Goal: Task Accomplishment & Management: Use online tool/utility

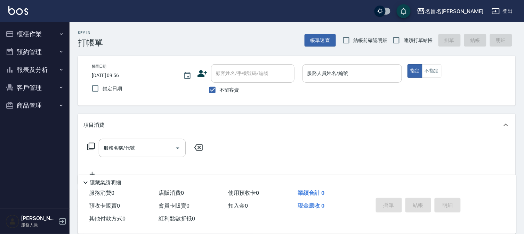
drag, startPoint x: 435, startPoint y: 68, endPoint x: 383, endPoint y: 72, distance: 52.9
click at [433, 68] on button "不指定" at bounding box center [431, 71] width 19 height 14
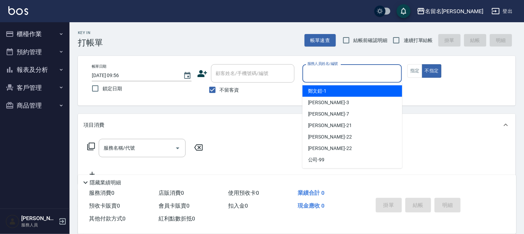
click at [372, 72] on input "服務人員姓名/編號" at bounding box center [351, 73] width 93 height 12
type input "7"
type button "false"
type input "[PERSON_NAME]-7"
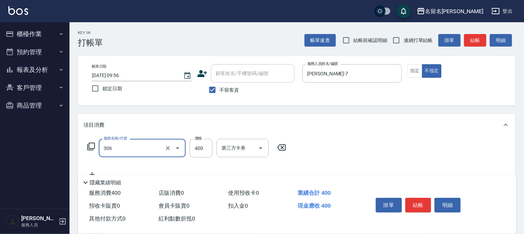
type input "單剪(306)"
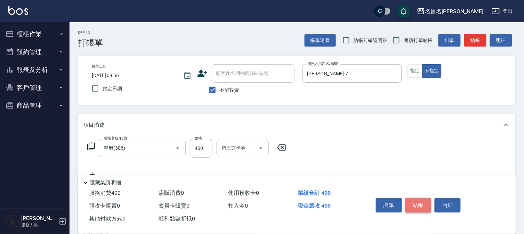
click at [413, 201] on button "結帳" at bounding box center [418, 205] width 26 height 15
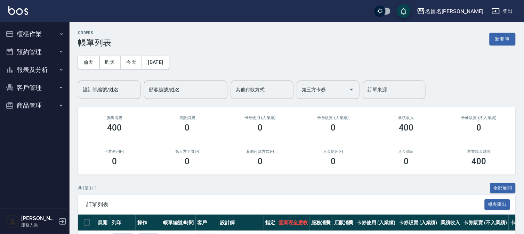
click at [28, 36] on button "櫃檯作業" at bounding box center [35, 34] width 64 height 18
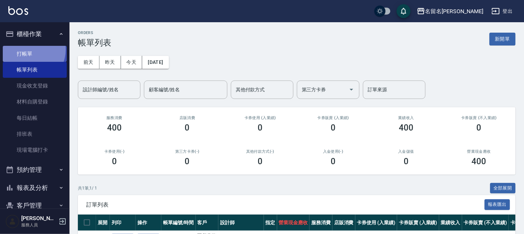
click at [28, 49] on link "打帳單" at bounding box center [35, 54] width 64 height 16
